Goal: Information Seeking & Learning: Understand process/instructions

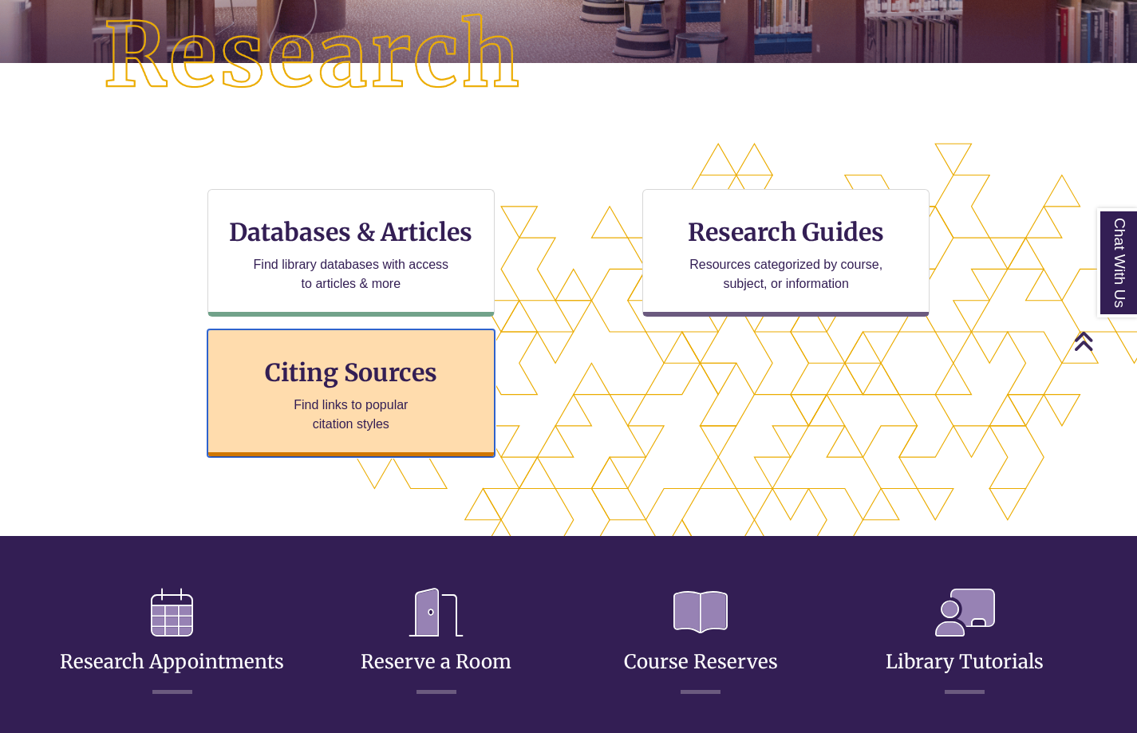
click at [310, 389] on div "Citing Sources Find links to popular citation styles" at bounding box center [350, 394] width 287 height 128
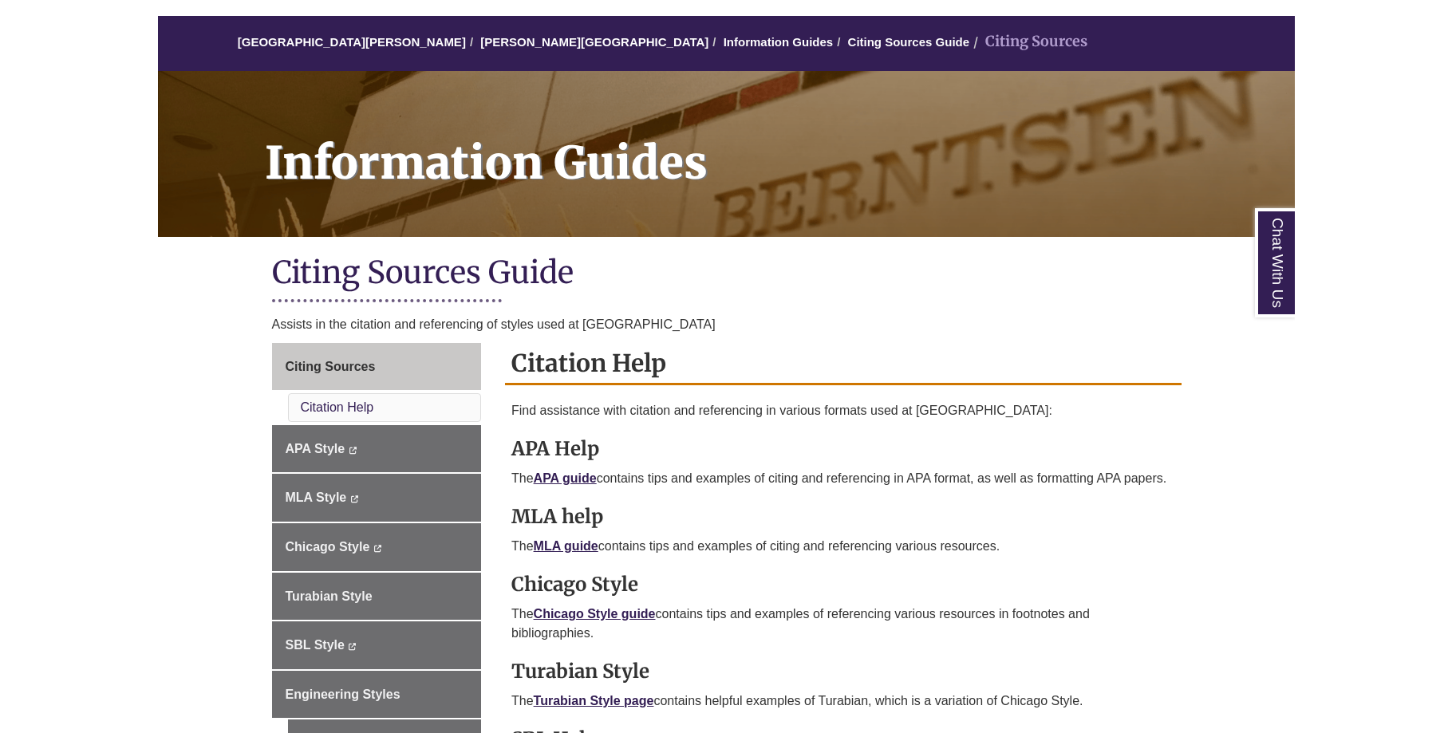
scroll to position [399, 0]
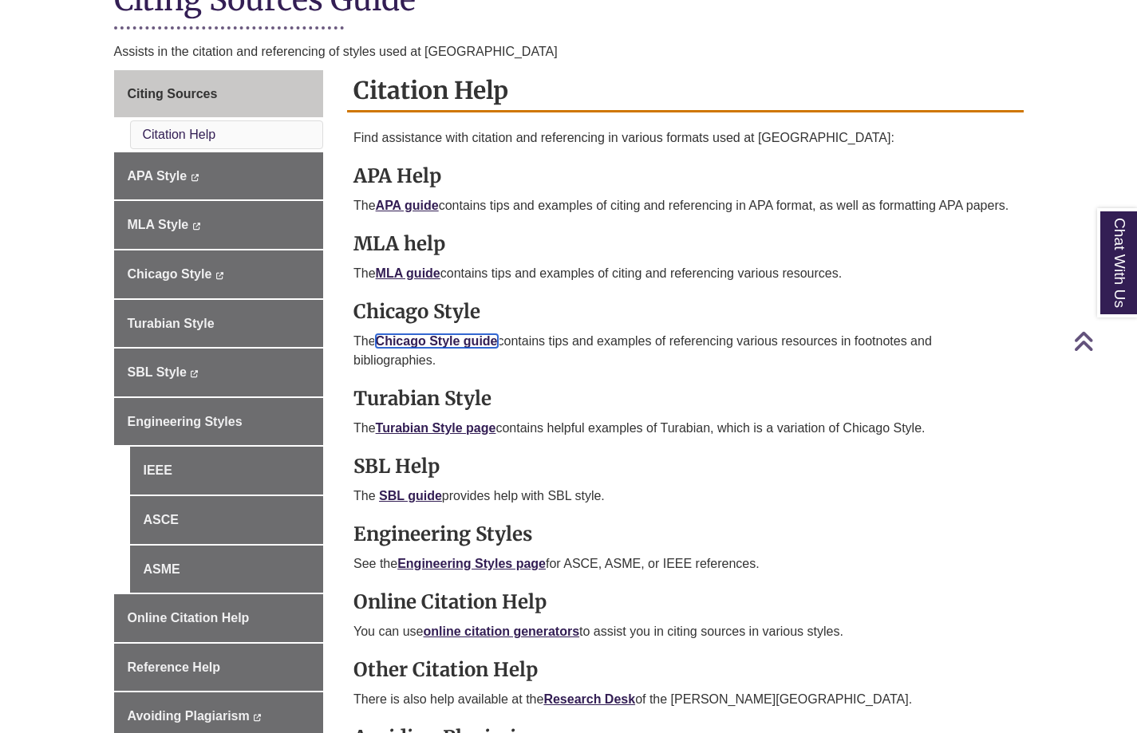
click at [436, 340] on link "Chicago Style guide" at bounding box center [437, 341] width 122 height 14
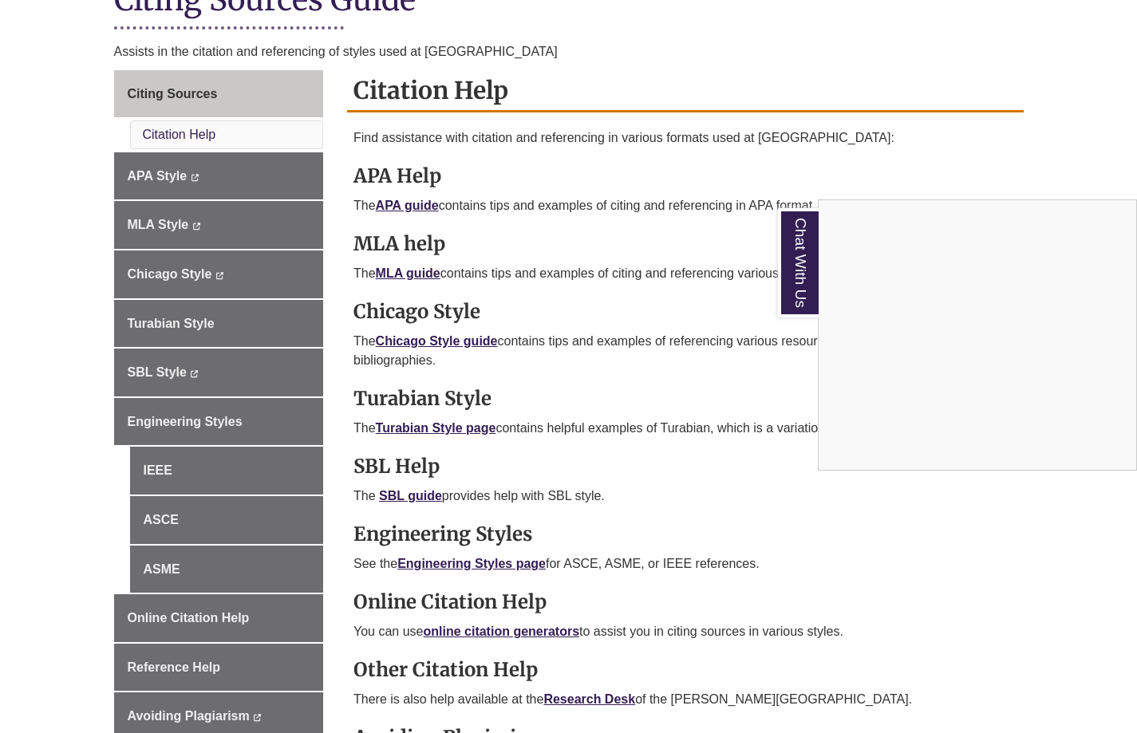
click at [674, 35] on div "Chat With Us" at bounding box center [568, 366] width 1137 height 733
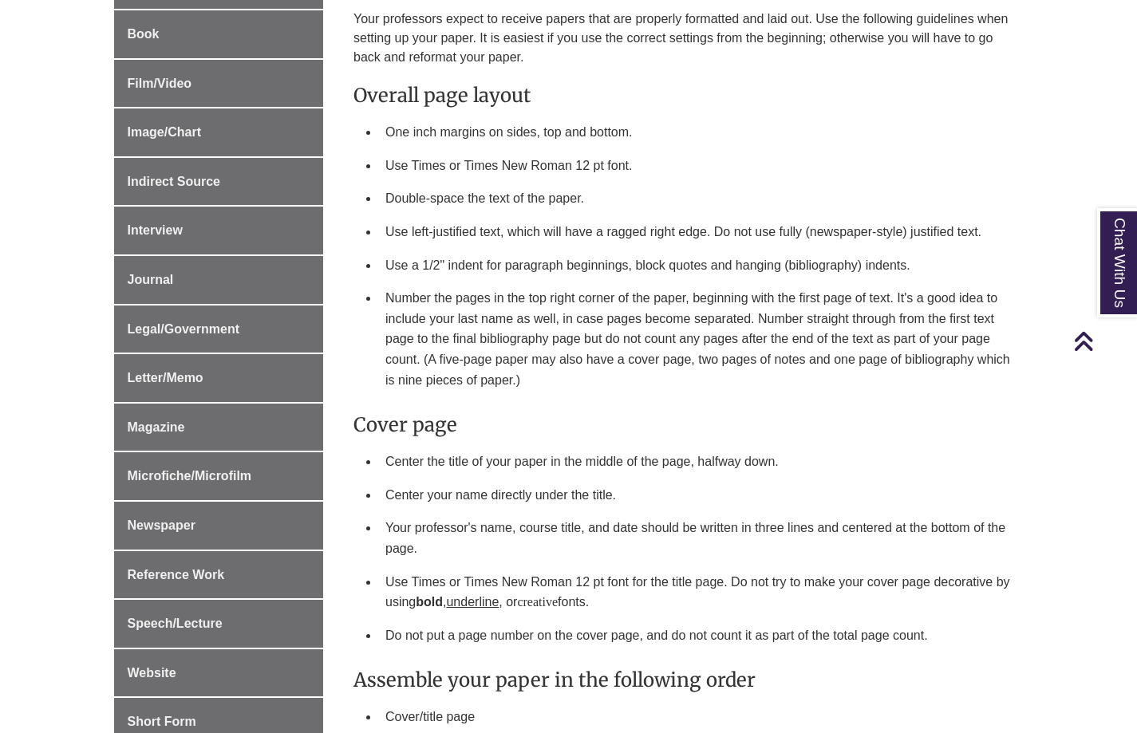
scroll to position [559, 0]
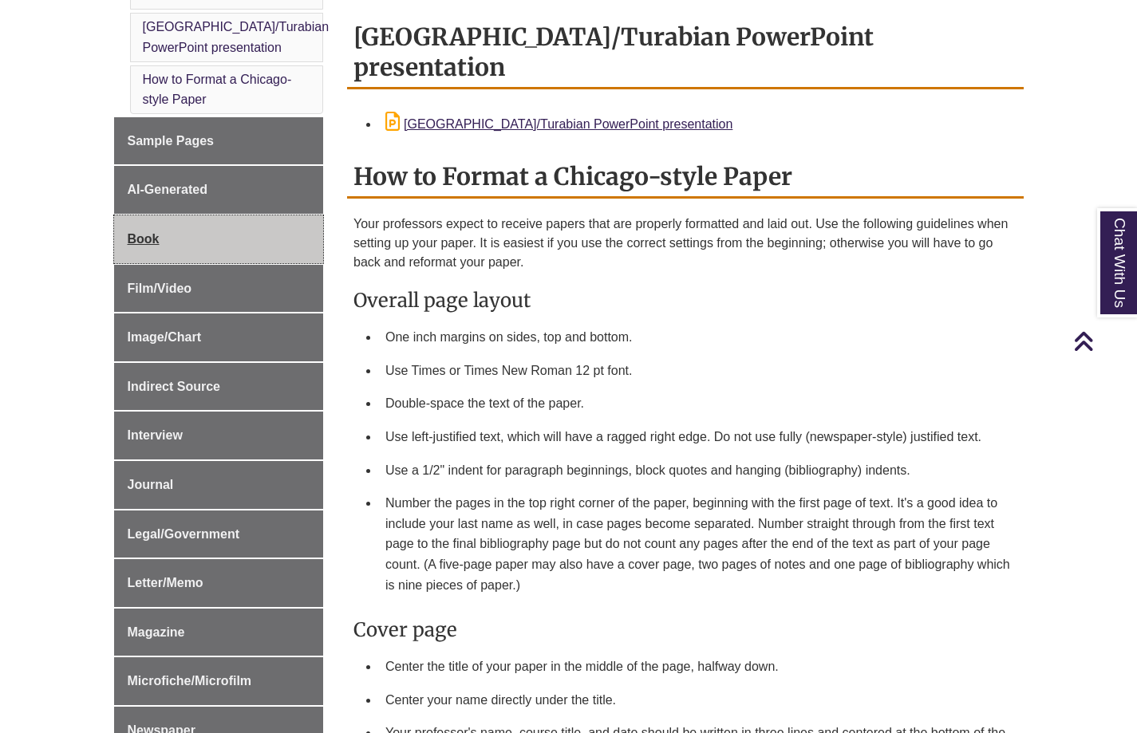
click at [138, 231] on link "Book" at bounding box center [219, 239] width 210 height 48
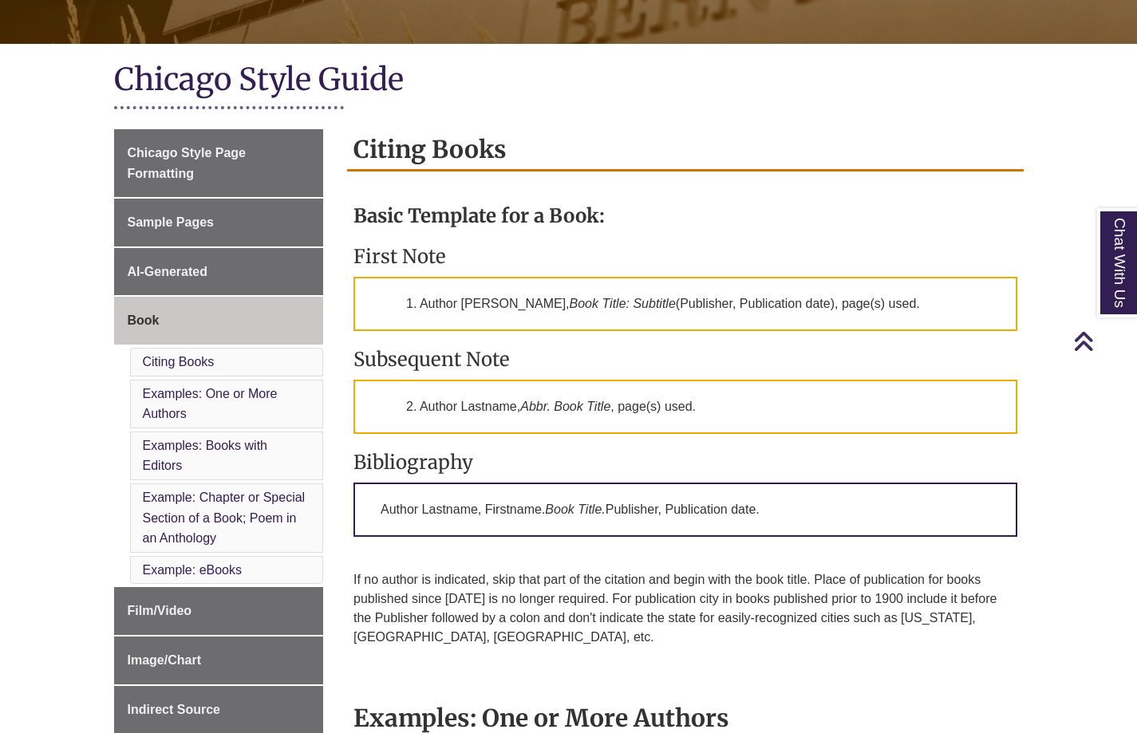
scroll to position [559, 0]
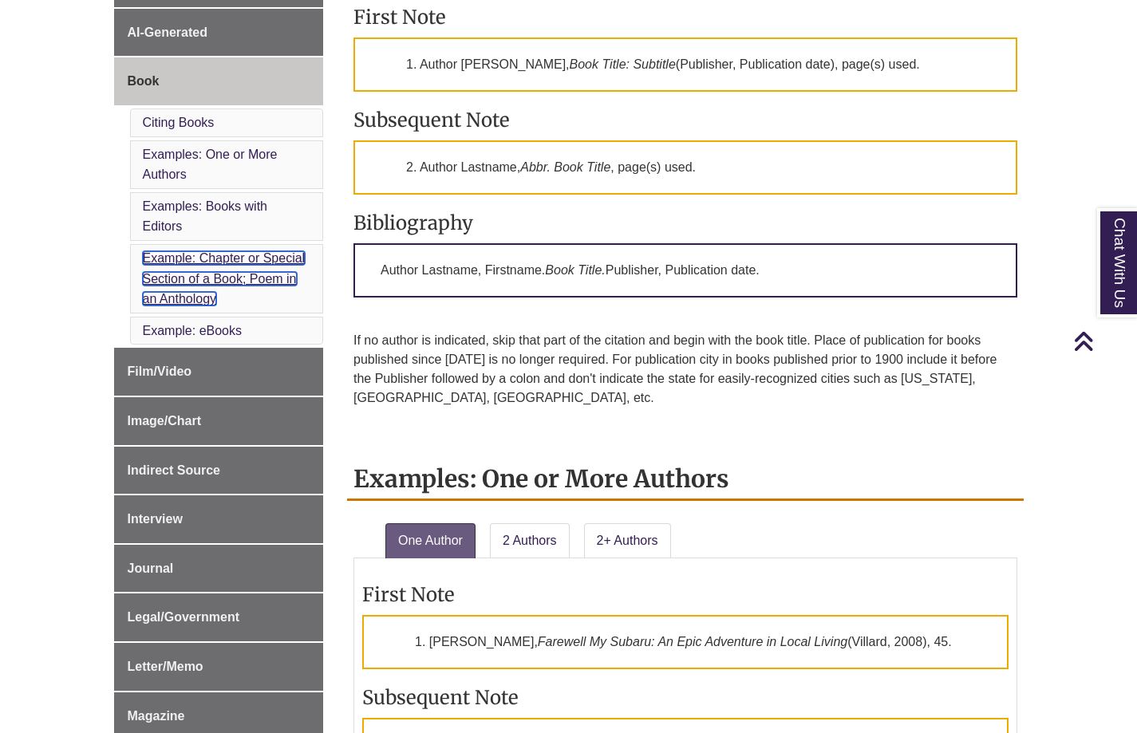
click at [223, 259] on link "Example: Chapter or Special Section of a Book; Poem in an Anthology" at bounding box center [224, 278] width 163 height 54
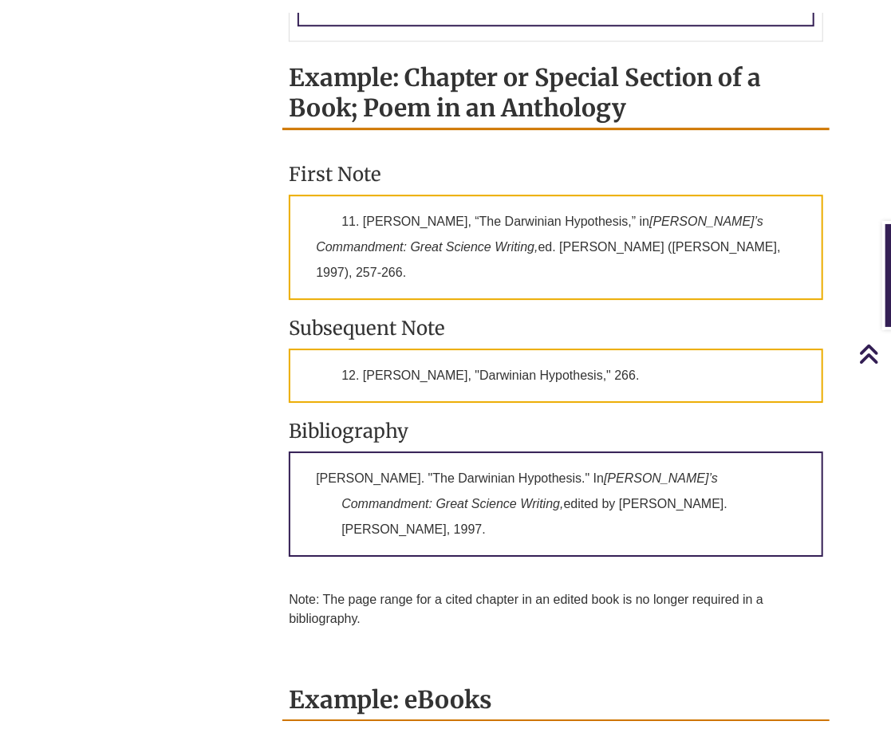
scroll to position [2060, 0]
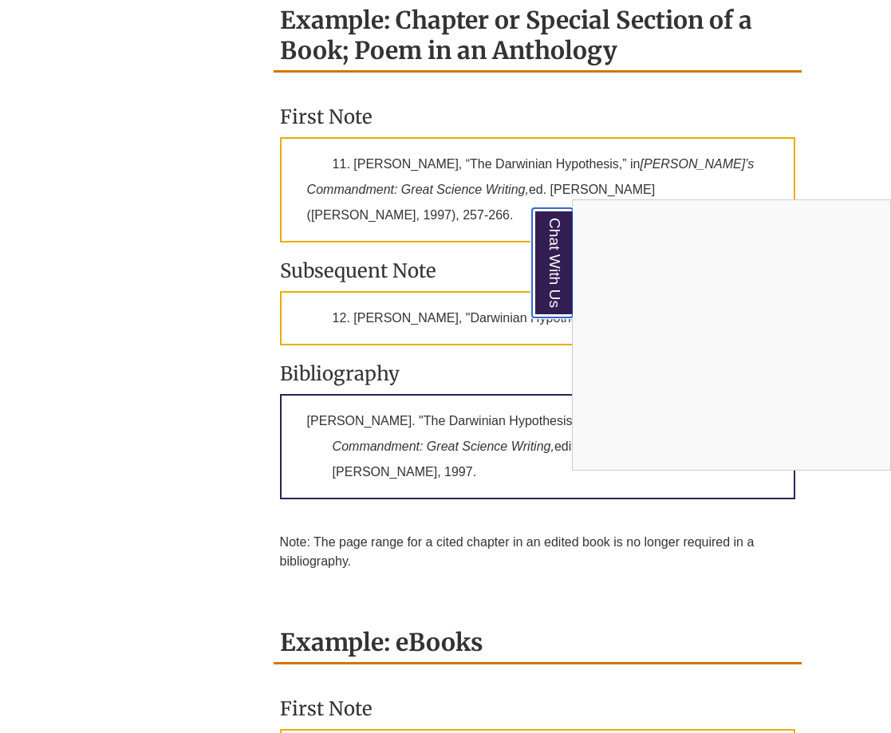
click at [544, 254] on link "Chat With Us" at bounding box center [552, 262] width 41 height 109
